Goal: Task Accomplishment & Management: Complete application form

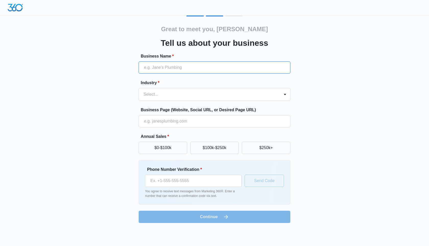
click at [209, 69] on input "Business Name *" at bounding box center [215, 67] width 152 height 12
click at [253, 66] on input "Business Name *" at bounding box center [215, 67] width 152 height 12
paste input "Faranesh Real Estate and Property Management"
type input "Faranesh Real Estate and Property Management"
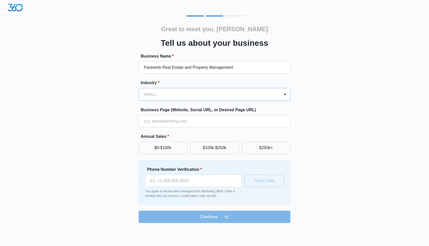
click at [177, 96] on div at bounding box center [208, 94] width 130 height 7
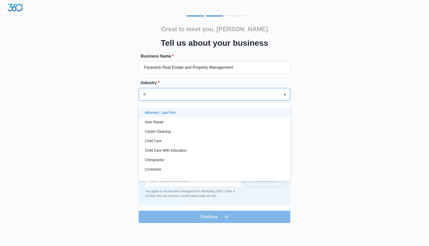
type input "rea"
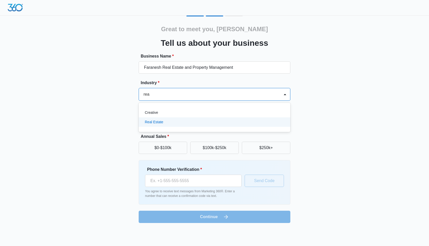
click at [192, 127] on div "Creative Real Estate" at bounding box center [215, 117] width 152 height 21
click at [193, 123] on div "Real Estate" at bounding box center [214, 121] width 138 height 5
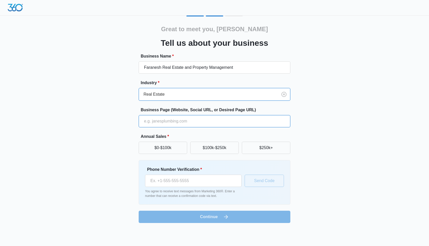
click at [195, 118] on input "Business Page (Website, Social URL, or Desired Page URL)" at bounding box center [215, 121] width 152 height 12
paste input "[URL][DOMAIN_NAME]"
type input "[URL][DOMAIN_NAME]"
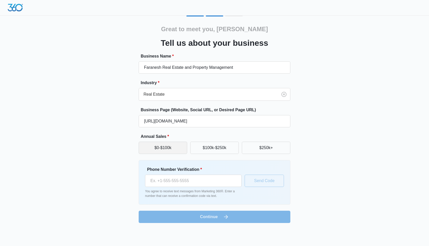
click at [155, 147] on button "$0-$100k" at bounding box center [163, 147] width 49 height 12
click at [203, 178] on input "Phone Number Verification *" at bounding box center [193, 180] width 96 height 12
paste input "[PHONE_NUMBER]"
type input "[PHONE_NUMBER]"
